Goal: Transaction & Acquisition: Purchase product/service

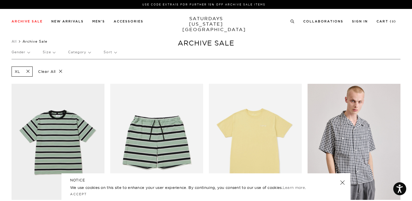
click at [49, 51] on p "Size" at bounding box center [49, 52] width 12 height 13
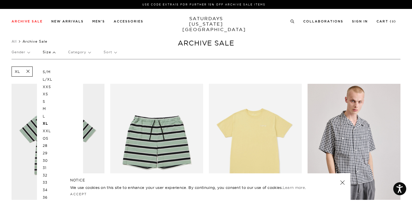
click at [43, 116] on p "L" at bounding box center [60, 116] width 35 height 7
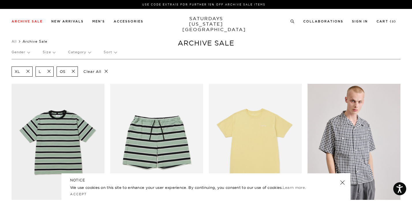
click at [52, 51] on p "Size" at bounding box center [49, 52] width 12 height 13
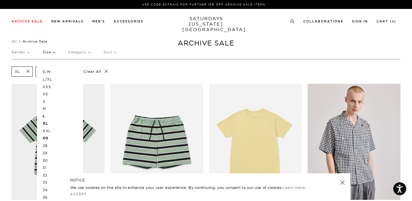
click at [115, 51] on p "Sort" at bounding box center [109, 52] width 13 height 13
click at [121, 87] on p "Price (Lowest-highest)" at bounding box center [125, 86] width 44 height 7
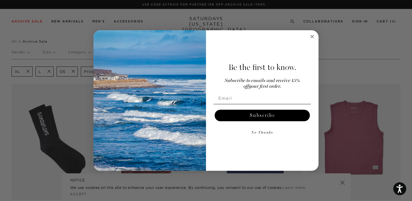
click at [311, 38] on circle "Close dialog" at bounding box center [312, 36] width 7 height 7
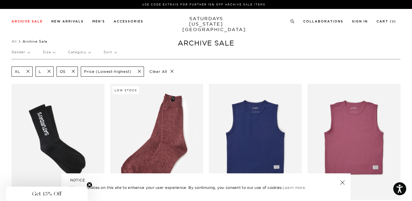
click at [28, 52] on p "Gender" at bounding box center [21, 52] width 18 height 13
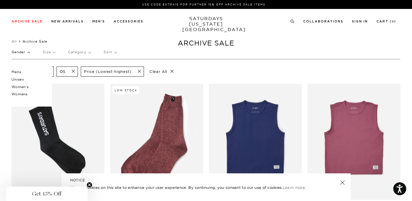
click at [18, 73] on p "Mens" at bounding box center [29, 71] width 35 height 7
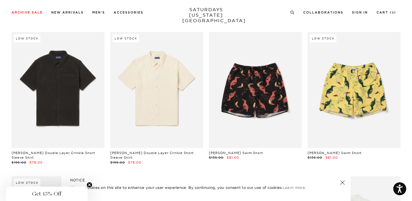
scroll to position [2657, 1]
